Goal: Information Seeking & Learning: Compare options

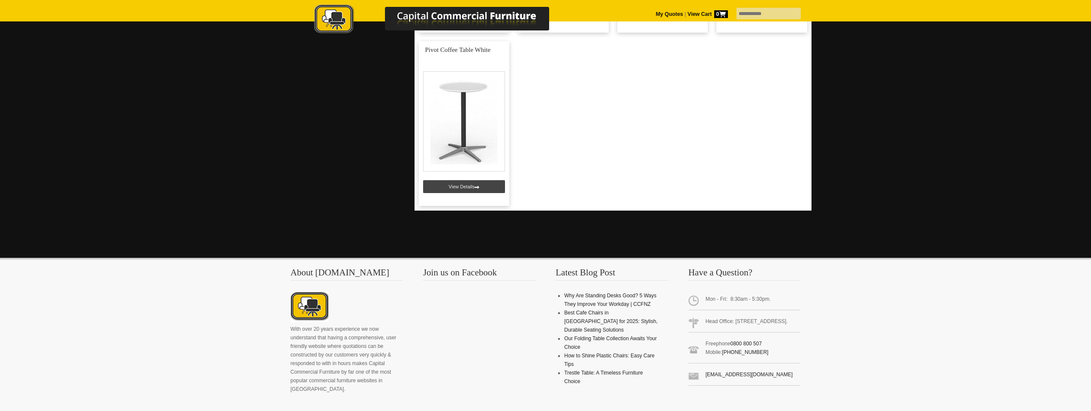
scroll to position [149, 0]
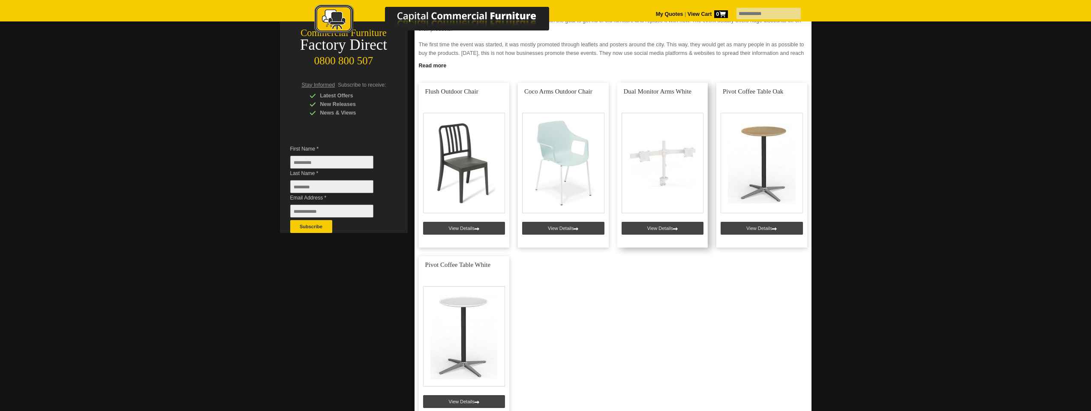
click at [654, 228] on link at bounding box center [662, 165] width 91 height 165
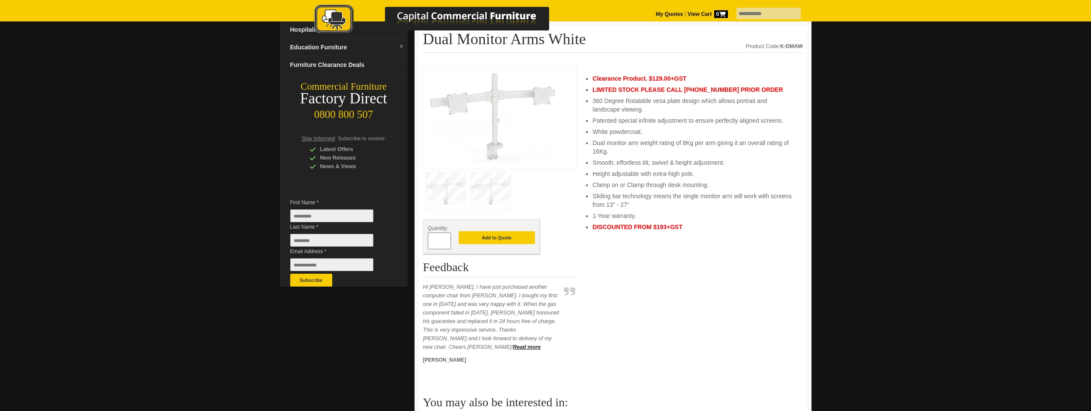
scroll to position [31, 0]
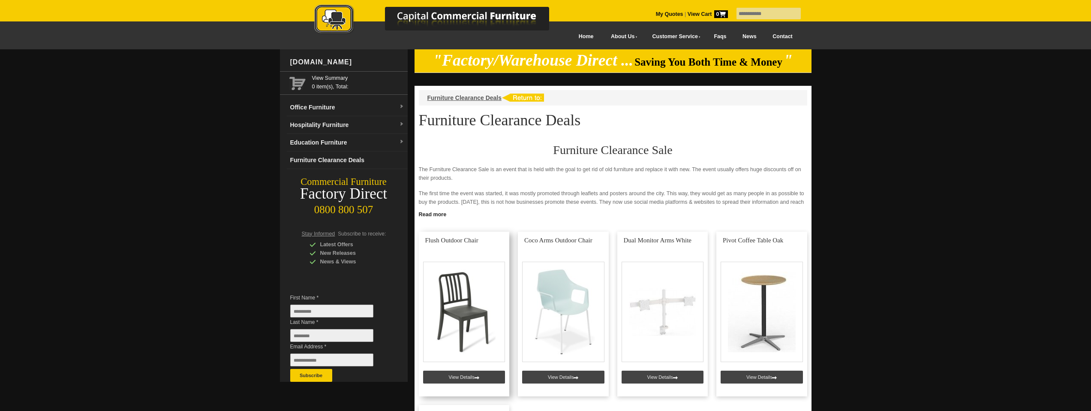
scroll to position [149, 0]
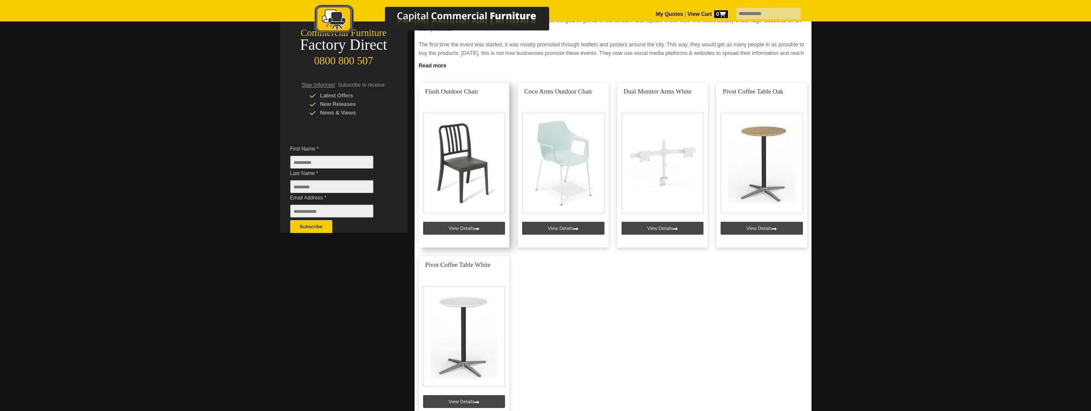
click at [458, 183] on link at bounding box center [464, 165] width 91 height 165
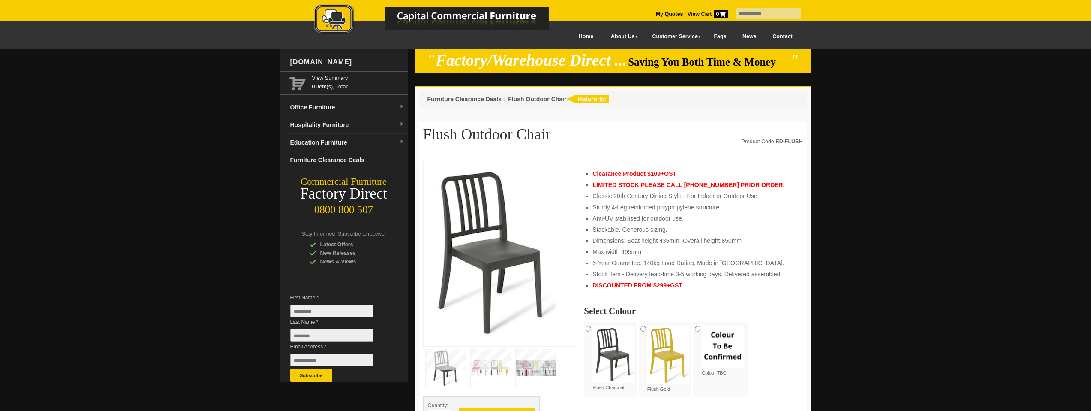
click at [650, 335] on img at bounding box center [668, 355] width 42 height 58
click at [712, 331] on img at bounding box center [723, 347] width 42 height 42
click at [655, 335] on img at bounding box center [668, 355] width 42 height 58
click at [615, 329] on img at bounding box center [613, 354] width 42 height 57
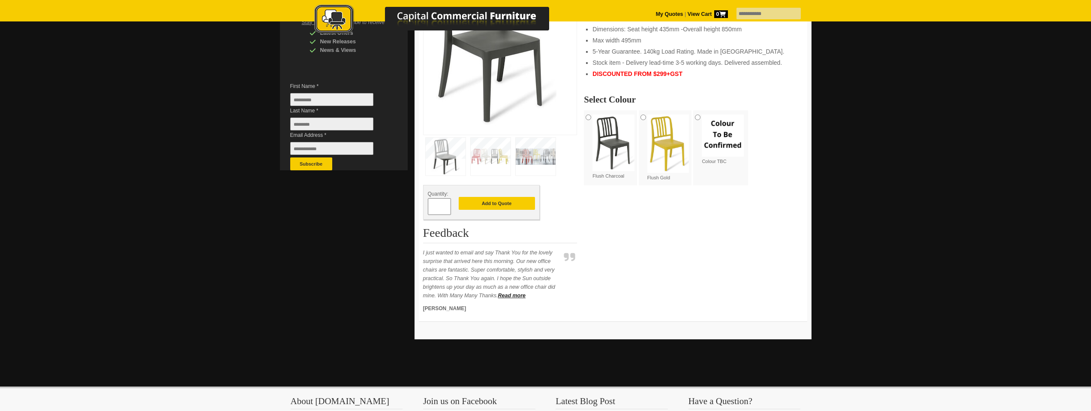
click at [495, 149] on img at bounding box center [491, 157] width 40 height 38
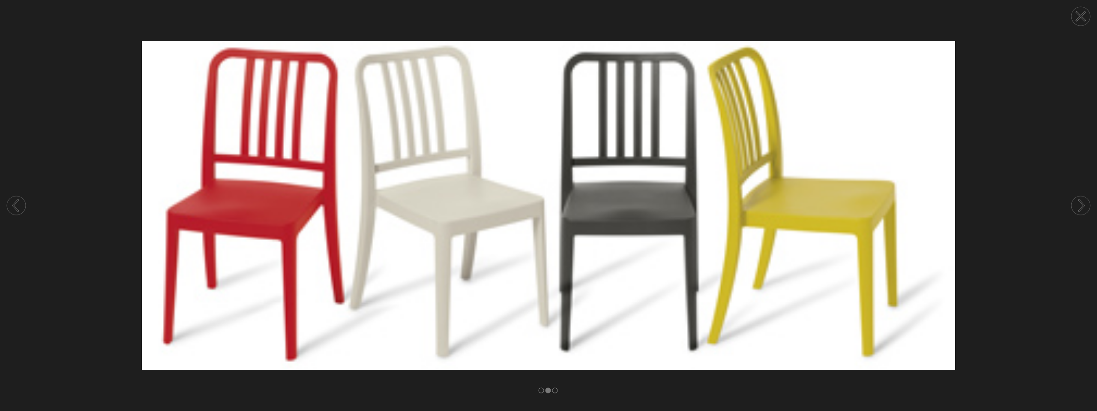
click at [1059, 65] on img at bounding box center [548, 205] width 1097 height 328
click at [1077, 13] on icon at bounding box center [1081, 16] width 8 height 8
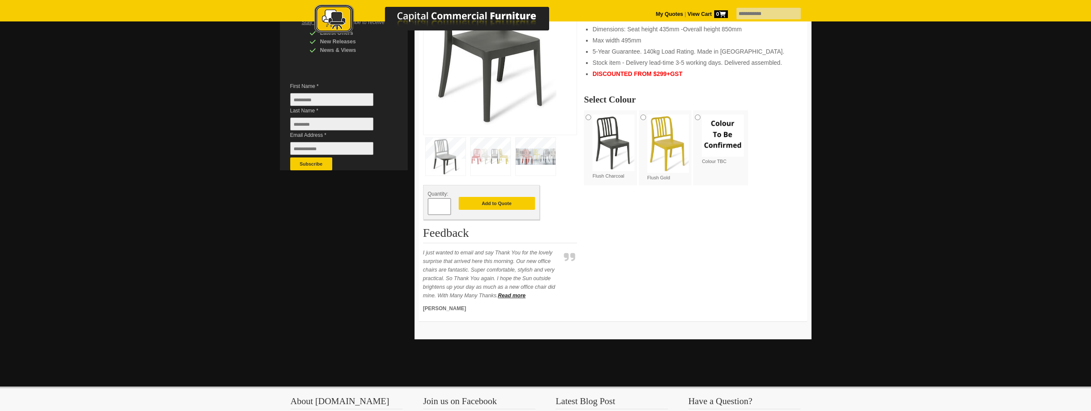
click at [539, 147] on img at bounding box center [536, 157] width 40 height 38
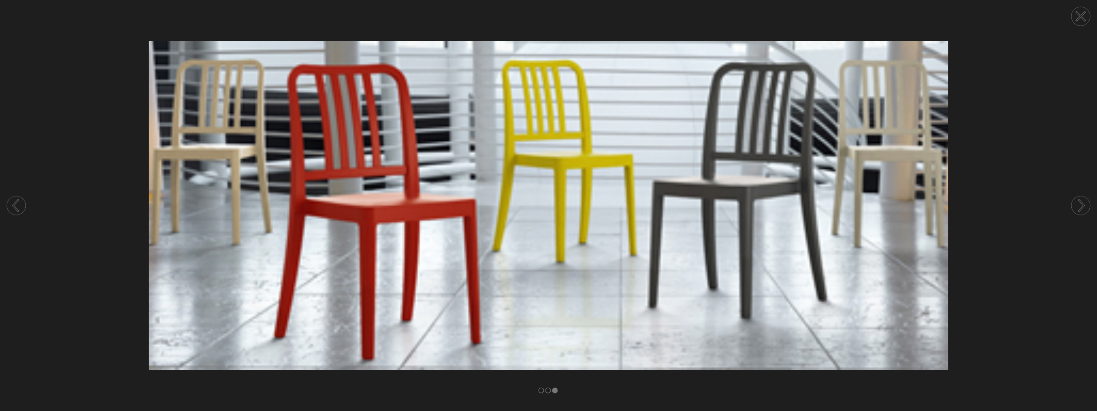
drag, startPoint x: 1074, startPoint y: 18, endPoint x: 1059, endPoint y: 24, distance: 16.3
click at [1059, 24] on div at bounding box center [548, 205] width 1097 height 411
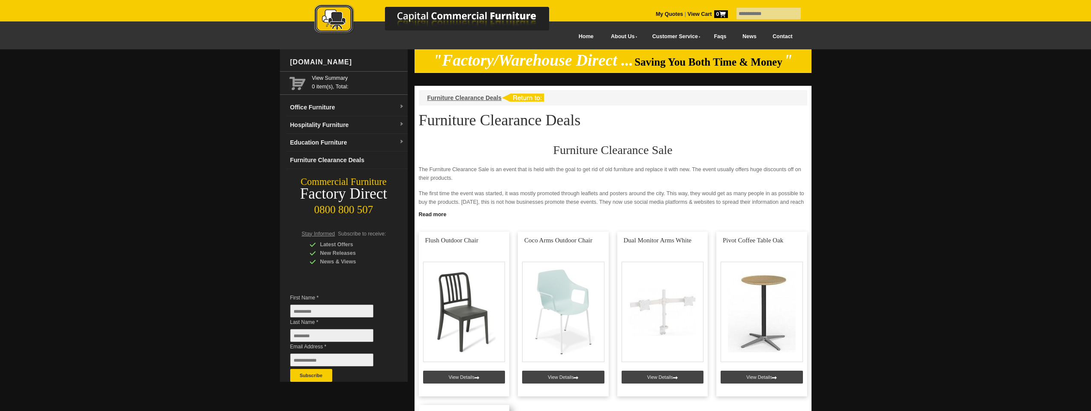
scroll to position [149, 0]
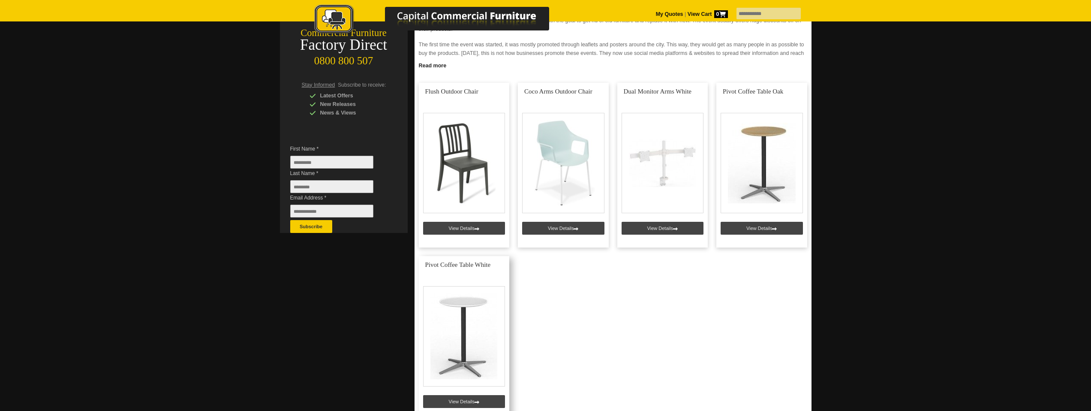
click at [490, 353] on link at bounding box center [464, 338] width 91 height 165
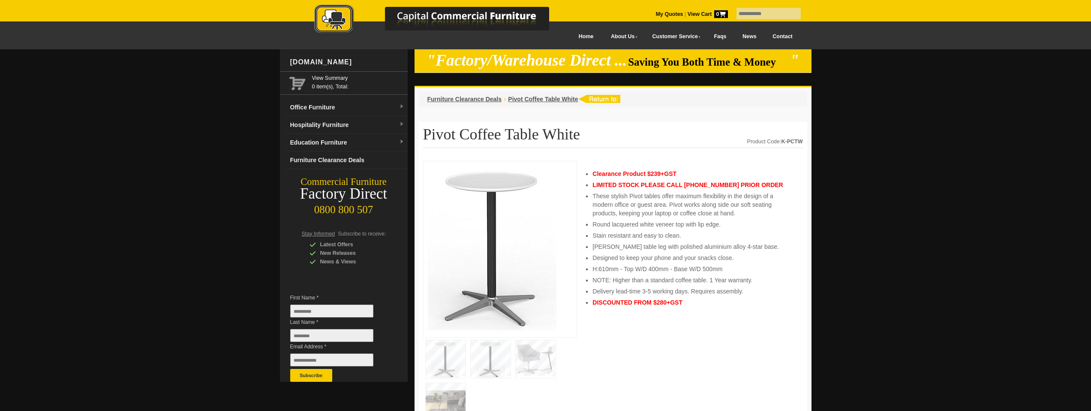
scroll to position [147, 0]
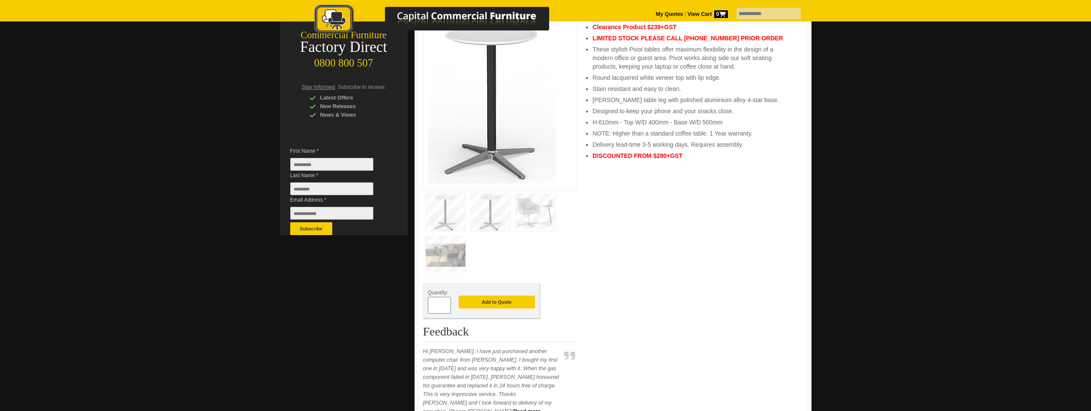
click at [524, 210] on img at bounding box center [536, 212] width 40 height 38
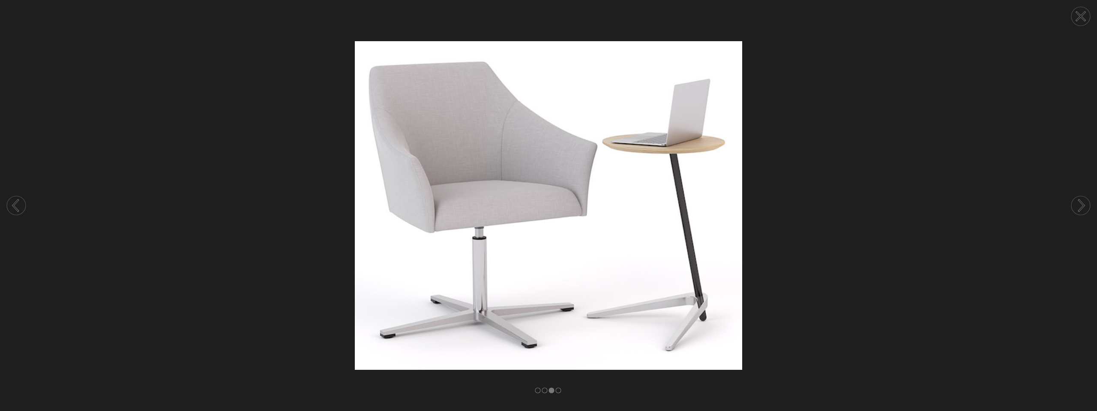
click at [1079, 23] on circle at bounding box center [1081, 16] width 19 height 19
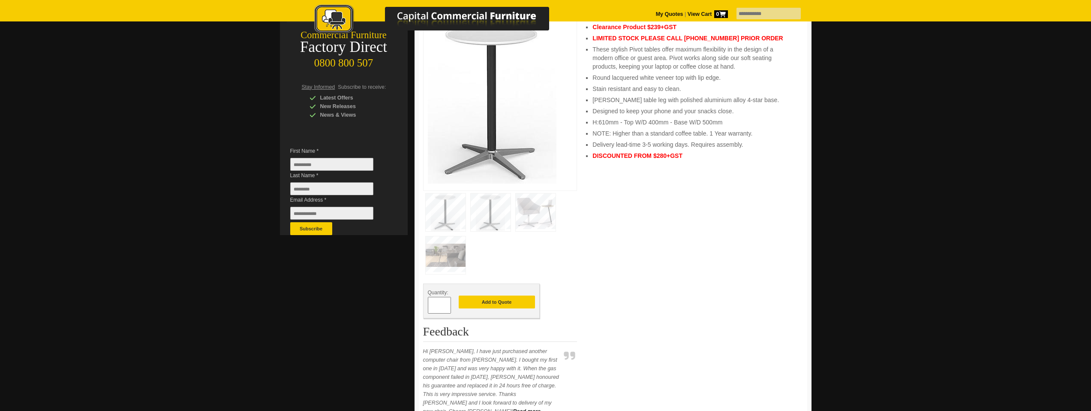
scroll to position [65, 0]
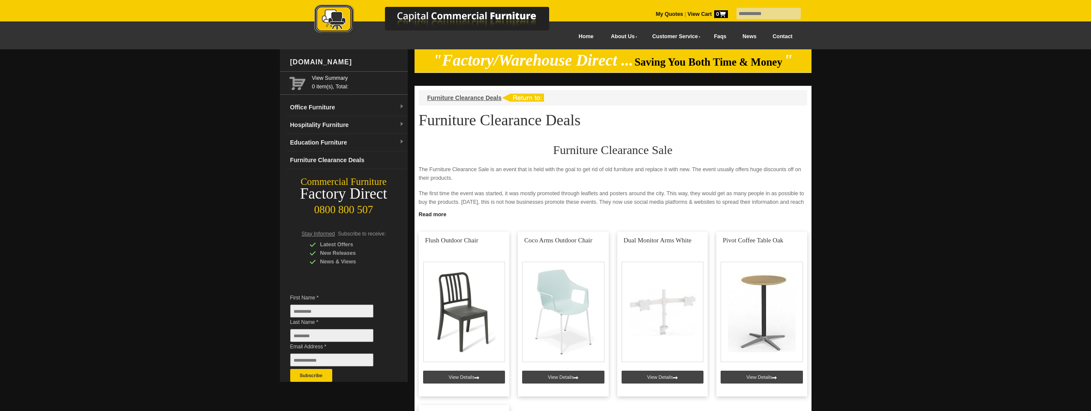
scroll to position [149, 0]
